Goal: Share content: Share content

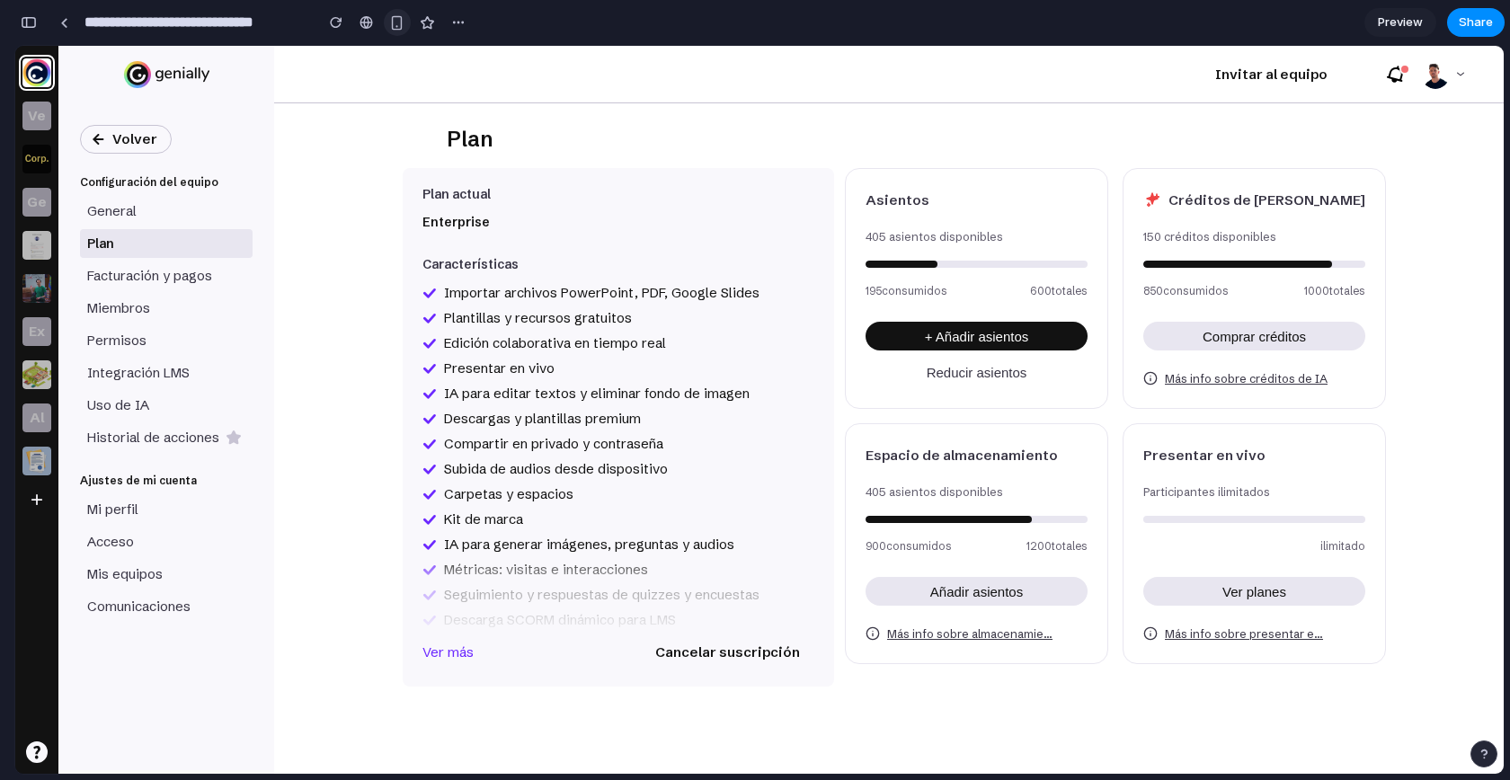
click at [392, 28] on div "button" at bounding box center [396, 22] width 15 height 15
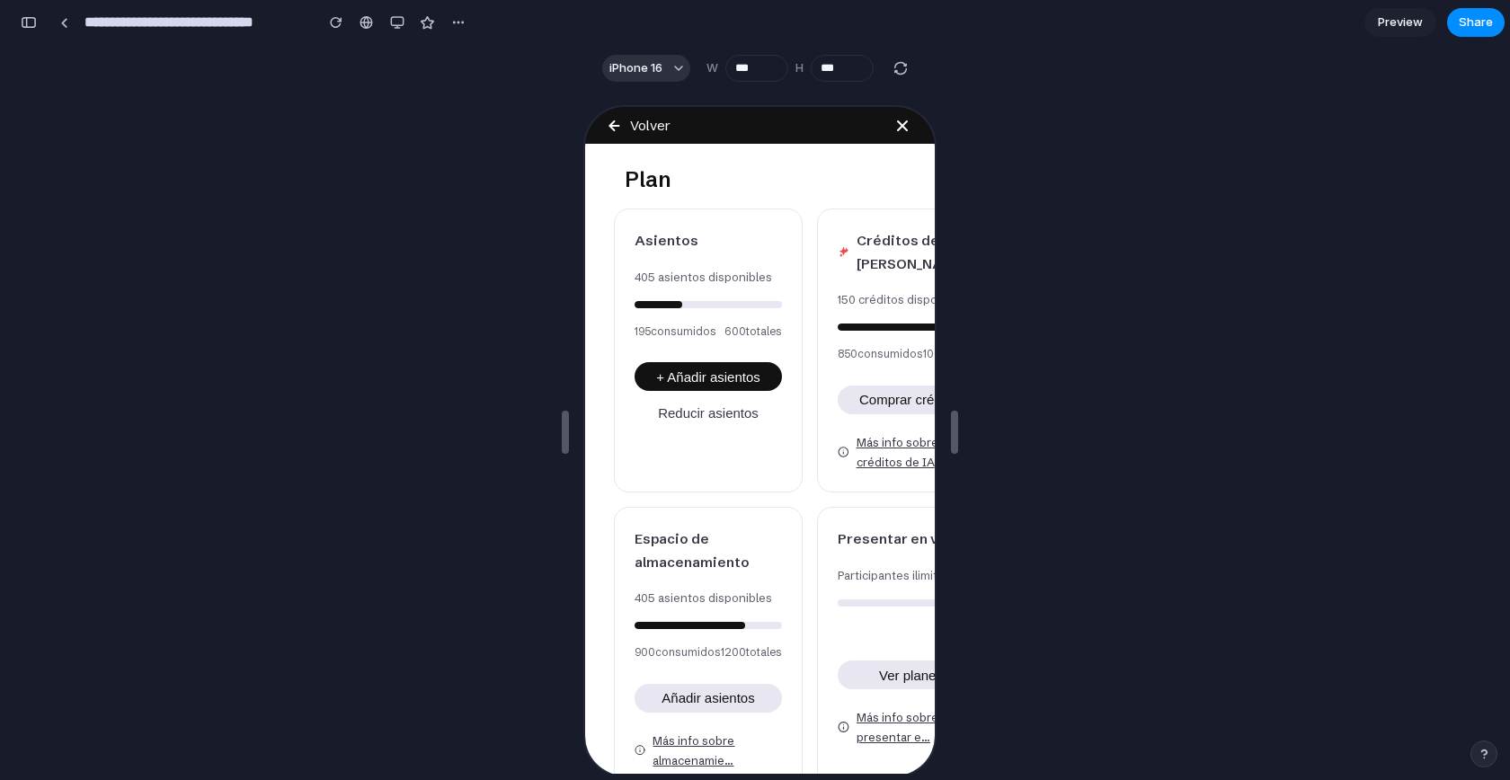
scroll to position [1, 0]
click at [652, 69] on span "iPhone 16" at bounding box center [635, 68] width 53 height 18
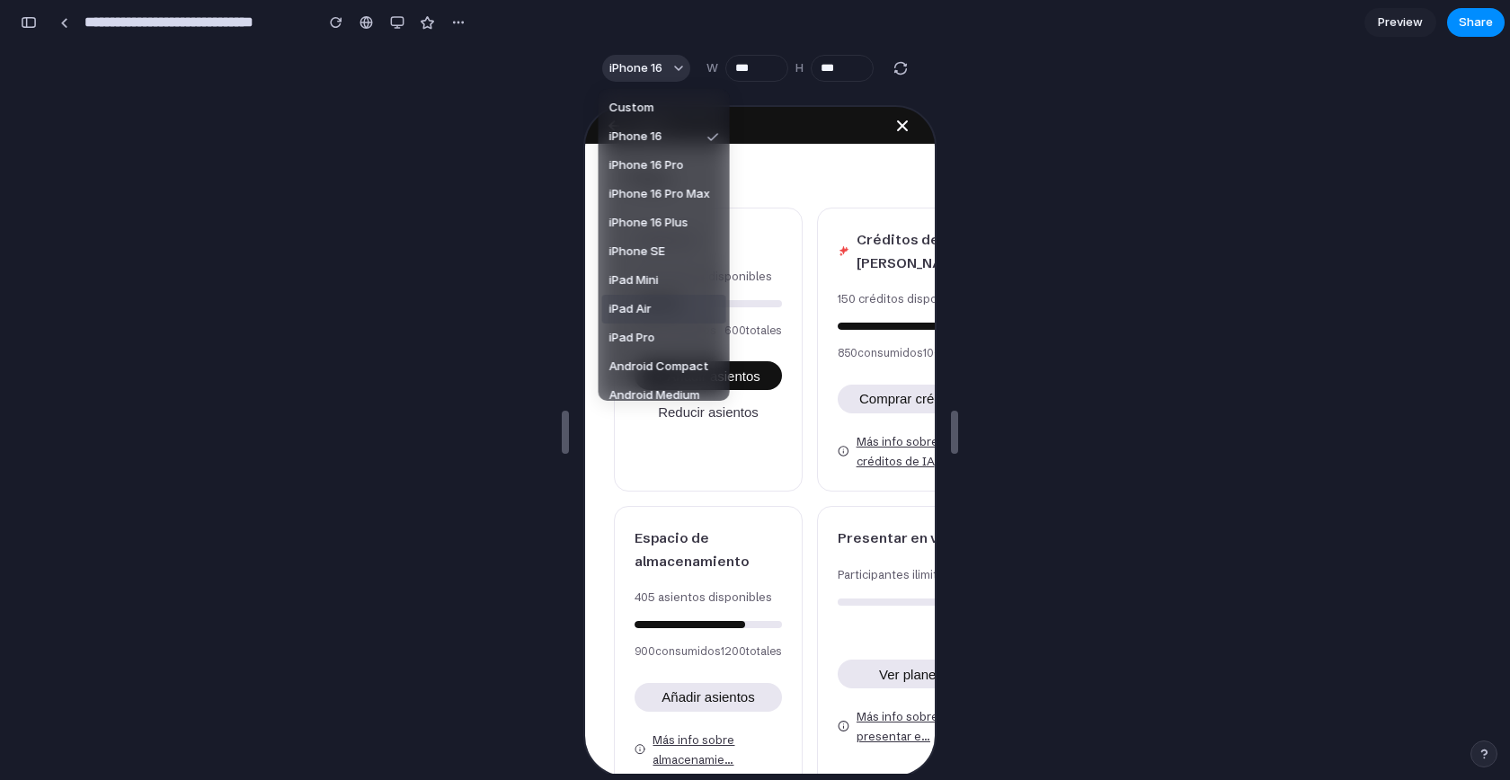
scroll to position [13, 0]
click at [411, 22] on div "Custom iPhone 16 iPhone 16 Pro iPhone 16 Pro Max iPhone 16 Plus iPhone SE iPad …" at bounding box center [755, 390] width 1510 height 780
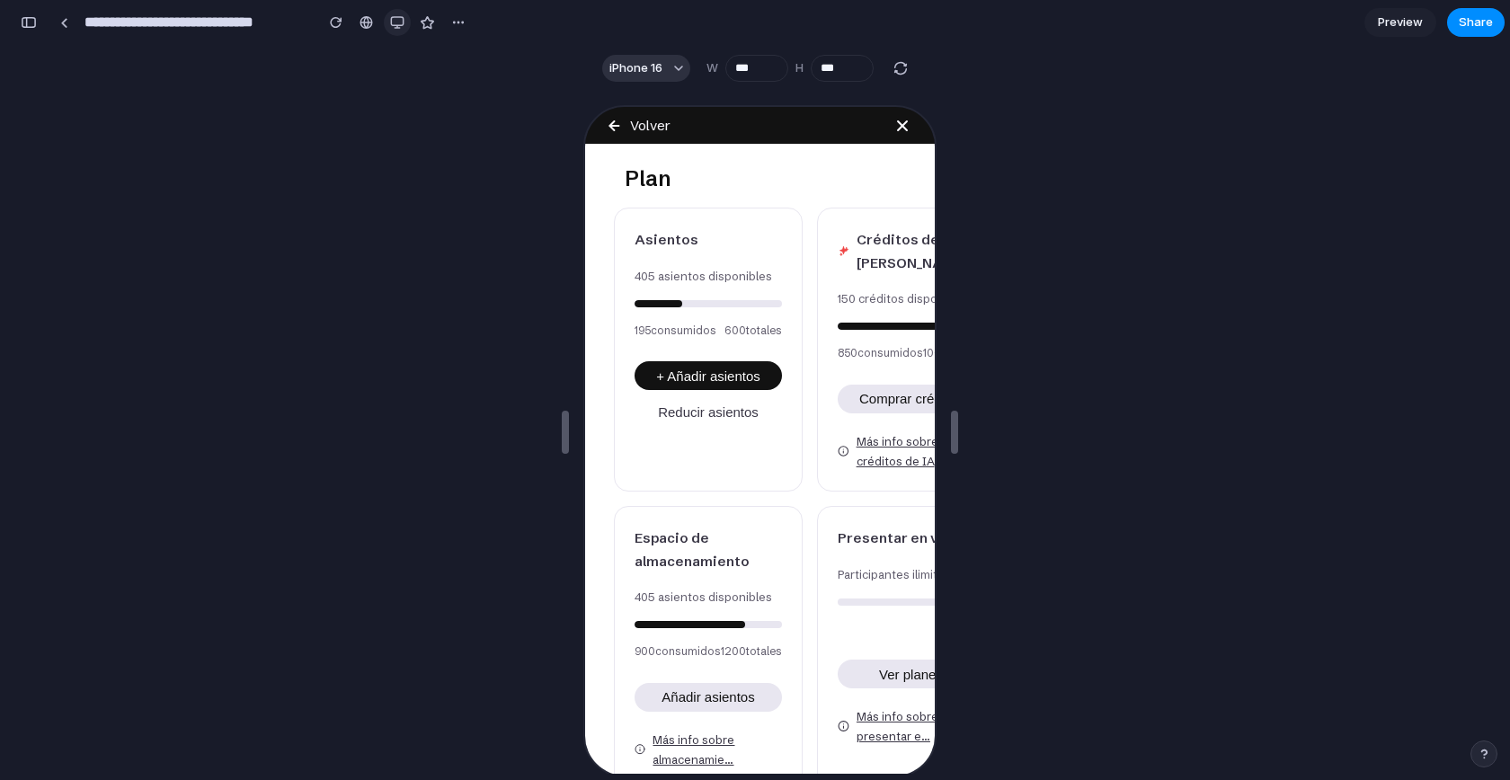
click at [389, 32] on button "button" at bounding box center [397, 22] width 27 height 27
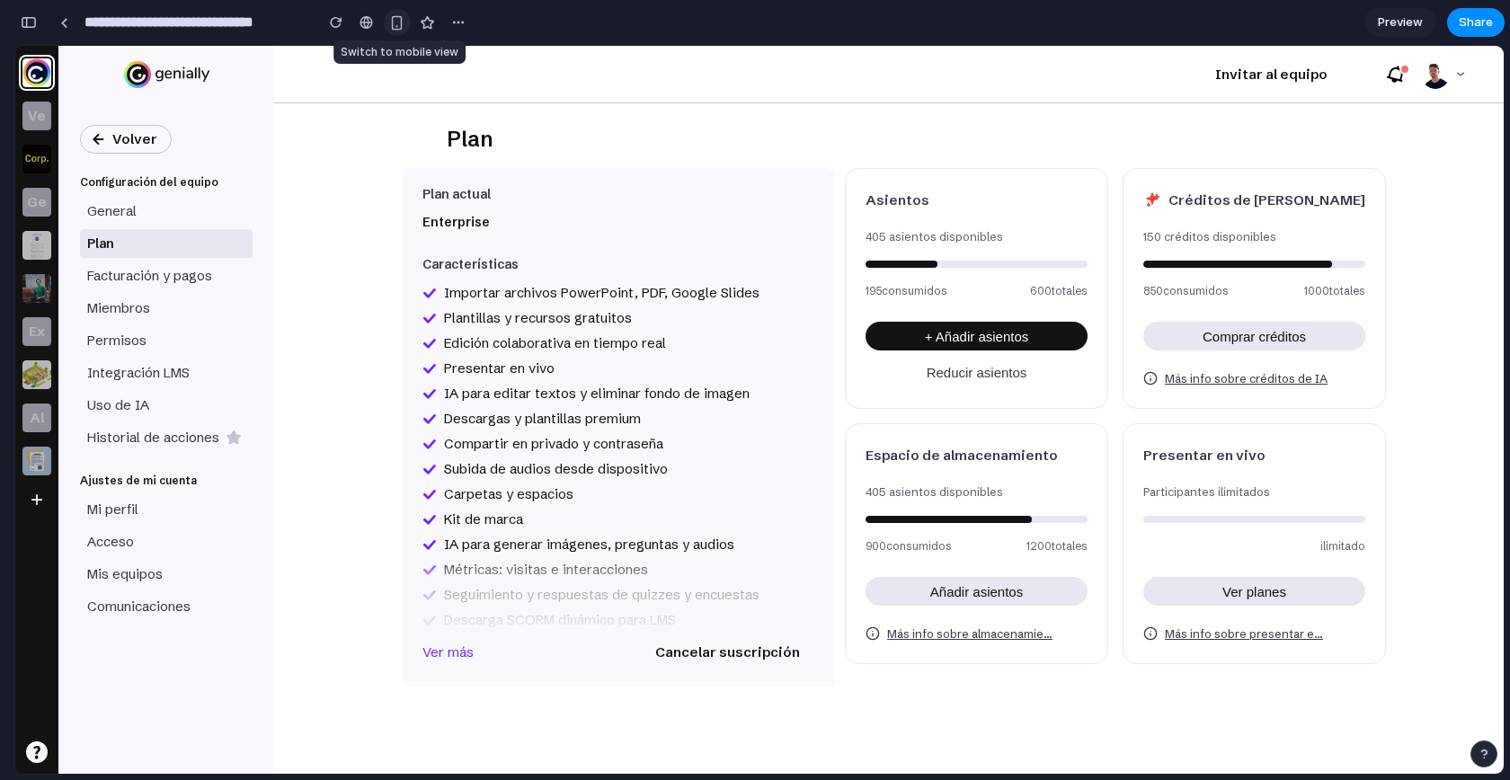
scroll to position [0, 0]
click at [1416, 24] on span "Preview" at bounding box center [1400, 22] width 45 height 18
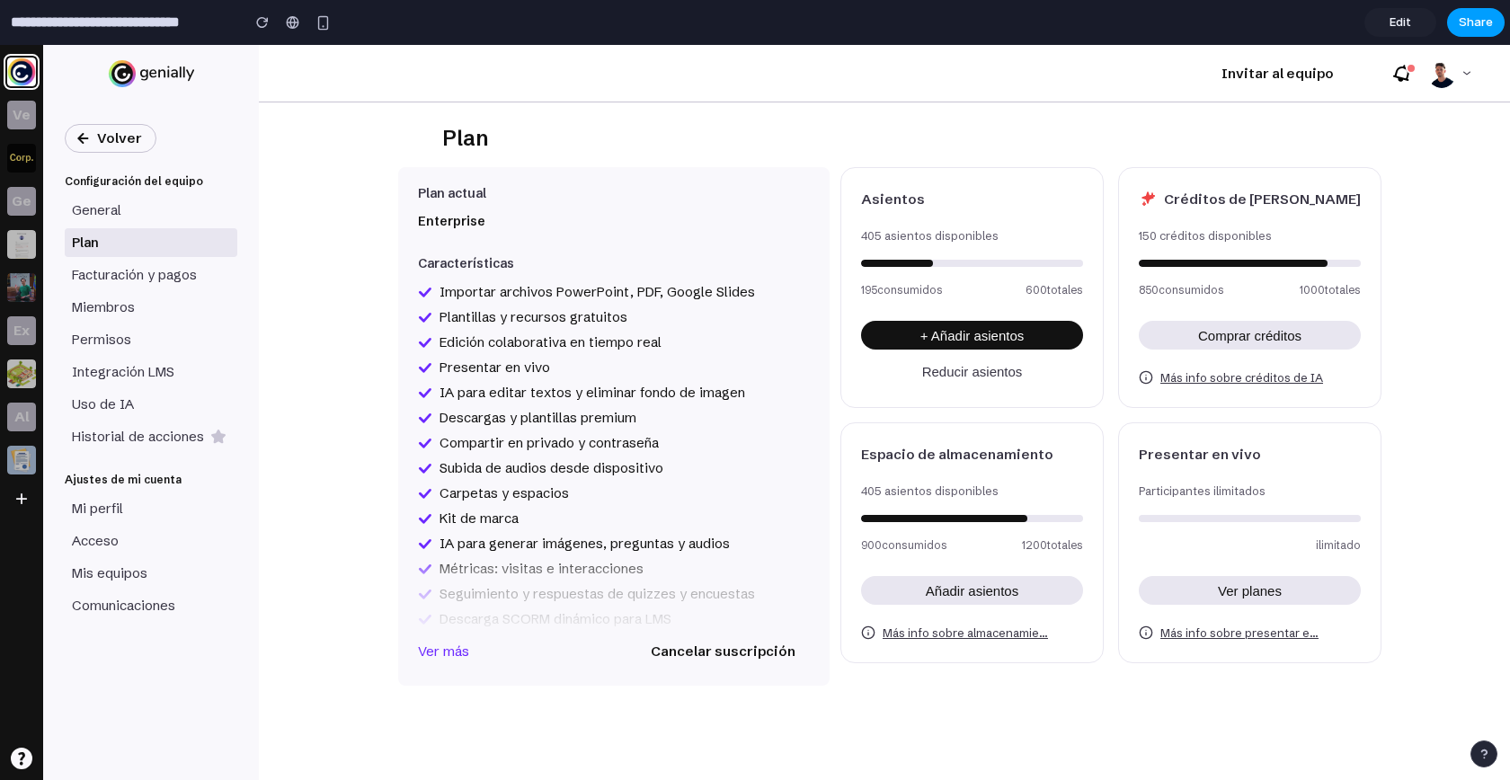
click at [1472, 30] on span "Share" at bounding box center [1476, 22] width 34 height 18
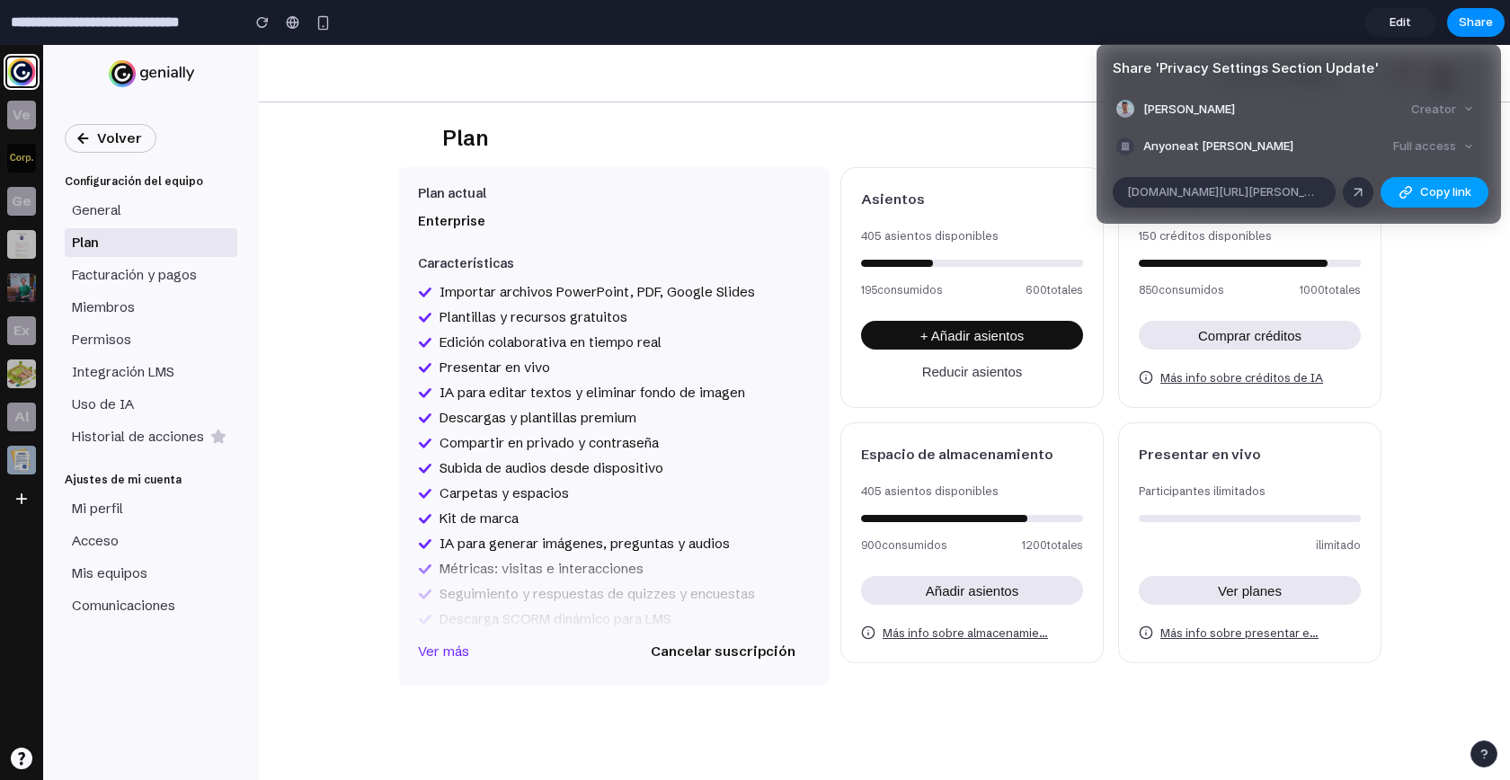
click at [1433, 192] on span "Copy link" at bounding box center [1445, 192] width 51 height 18
